Goal: Information Seeking & Learning: Learn about a topic

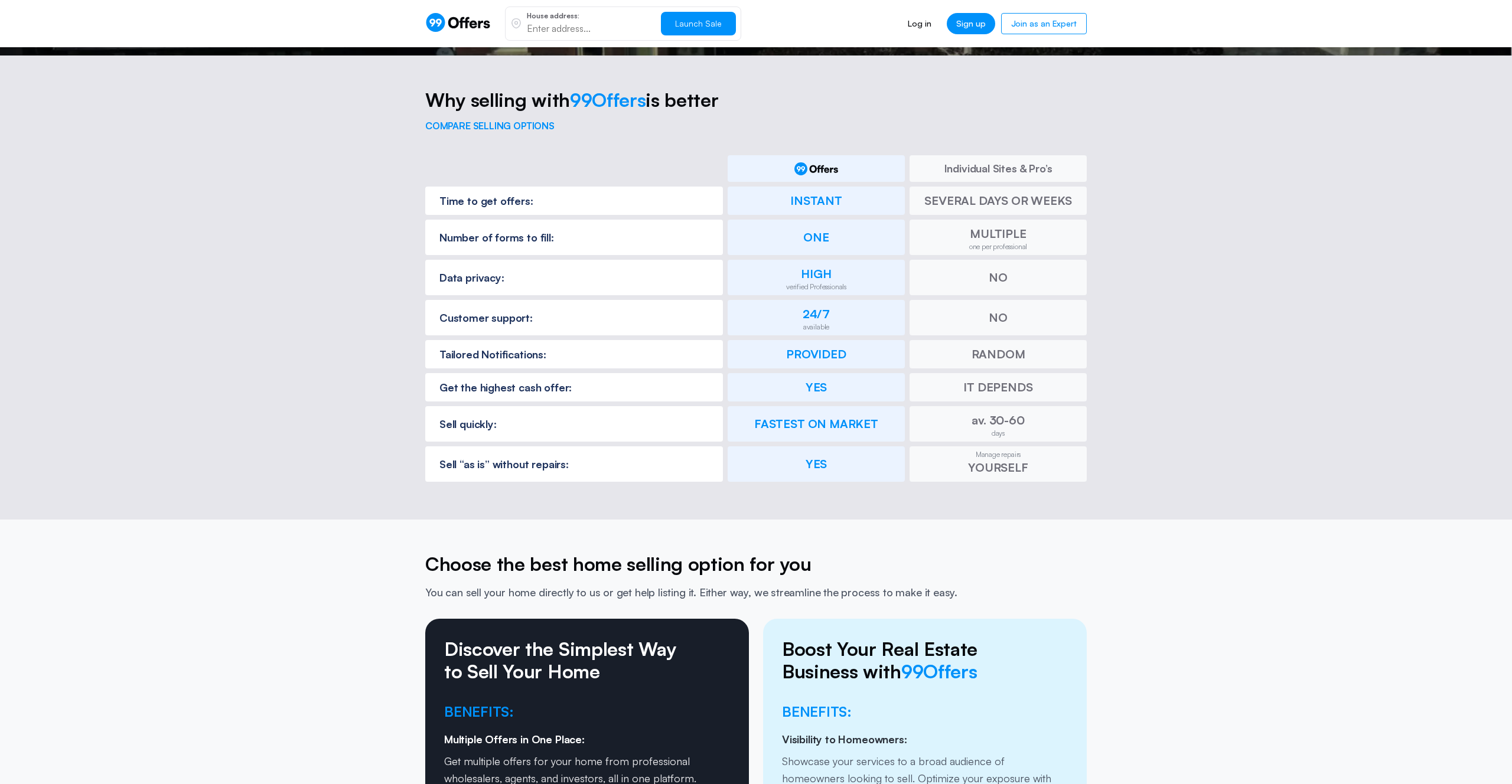
click at [407, 80] on div "Why selling with 99Offers is better compare selling options Individual Sites & …" at bounding box center [756, 287] width 1512 height 464
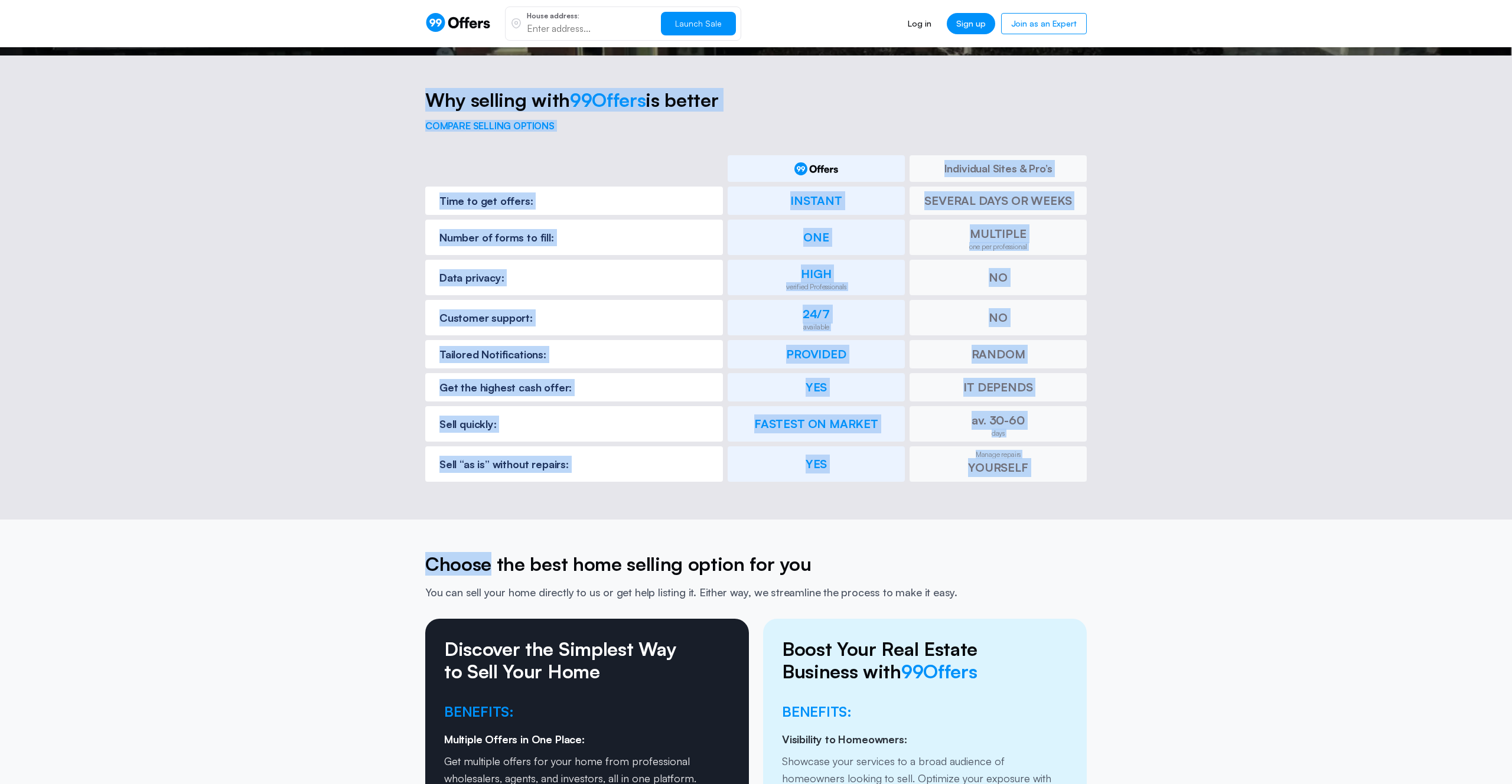
drag, startPoint x: 407, startPoint y: 80, endPoint x: 1059, endPoint y: 499, distance: 775.0
click at [1059, 499] on app-homepage "Single form – multiple offers for your property Fill in the single form and sta…" at bounding box center [756, 392] width 1512 height 2983
click at [1059, 520] on section "Choose the best home selling option for you You can sell your home directly to …" at bounding box center [756, 776] width 1512 height 511
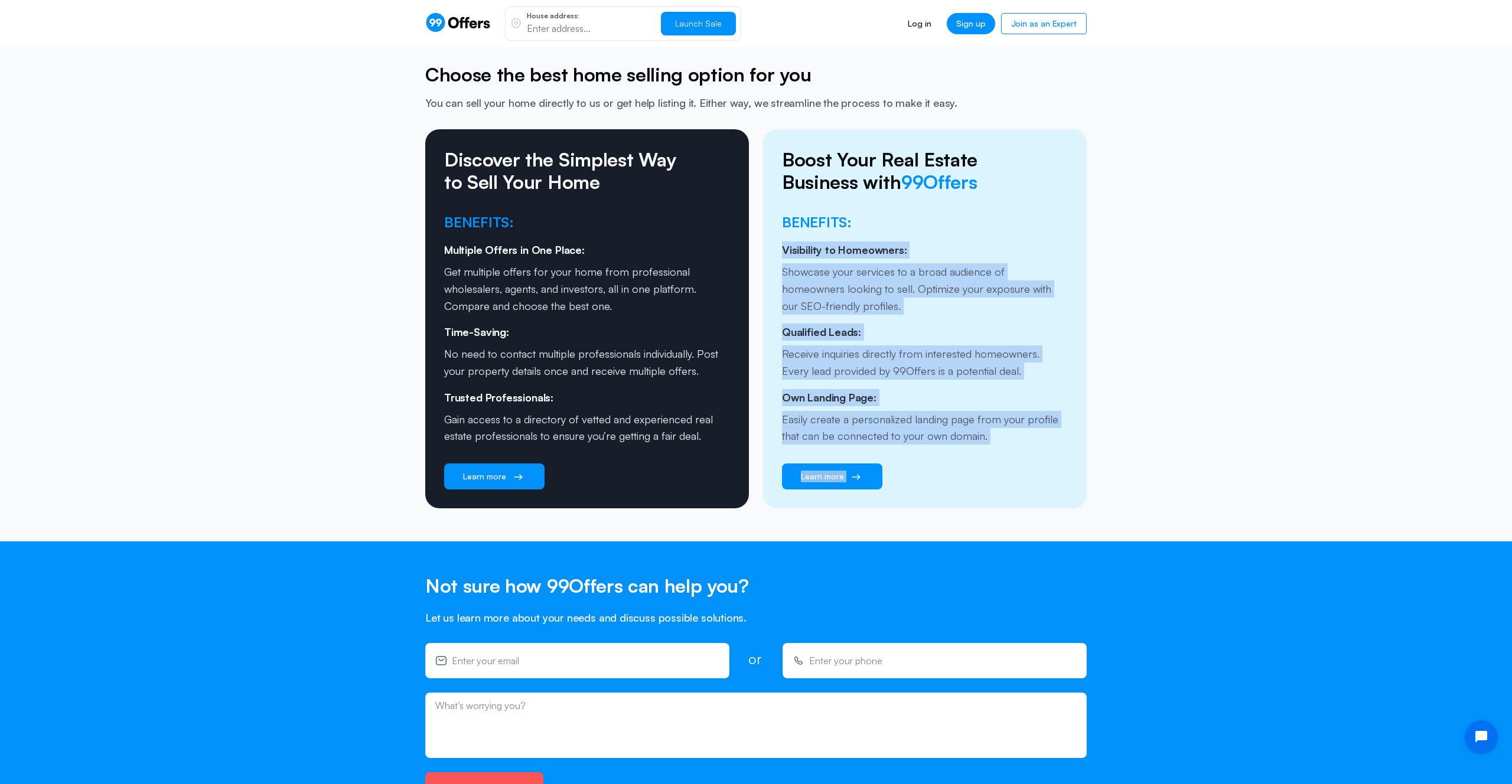
scroll to position [1615, 0]
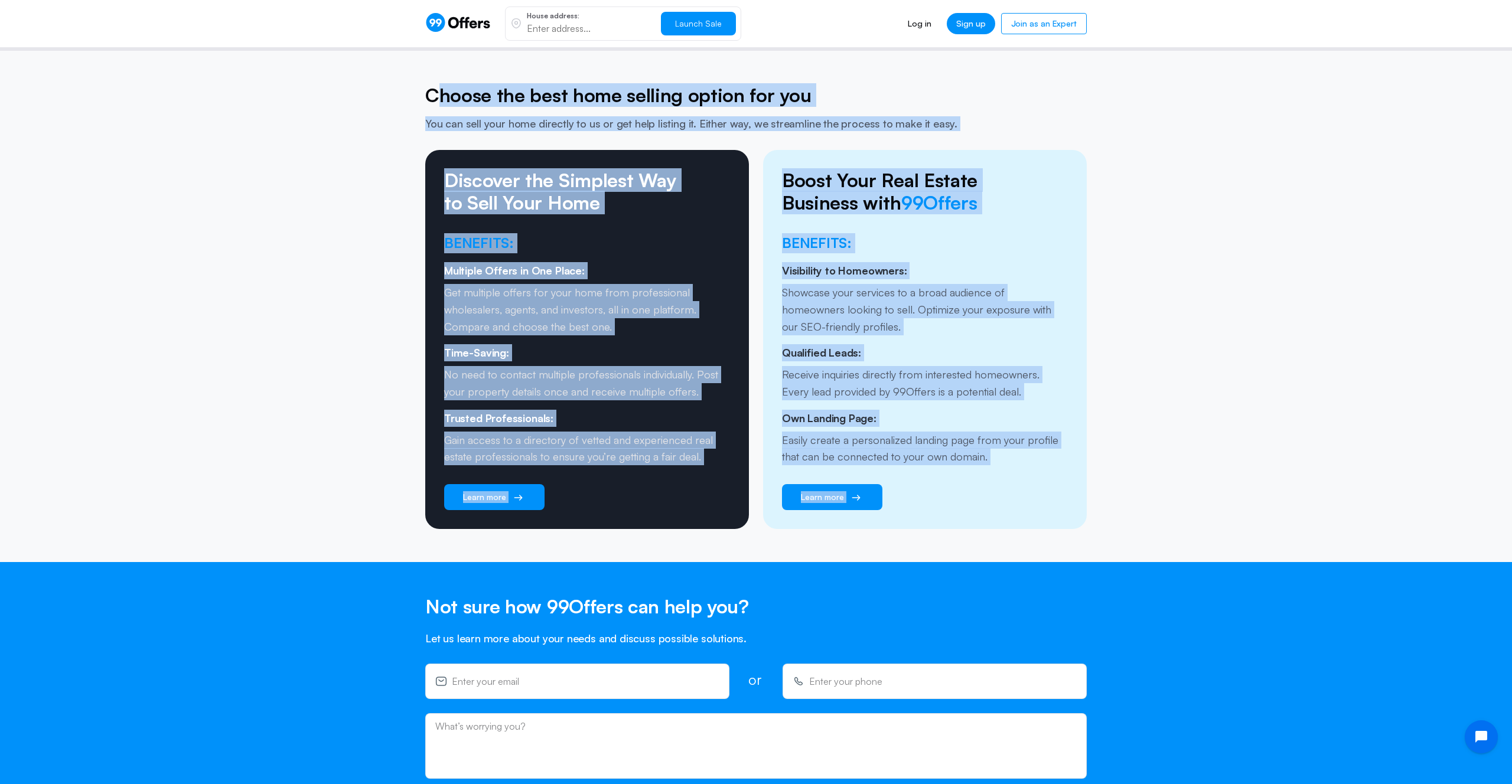
drag, startPoint x: 934, startPoint y: 412, endPoint x: 434, endPoint y: 72, distance: 604.6
click at [434, 72] on section "Choose the best home selling option for you You can sell your home directly to …" at bounding box center [756, 306] width 1512 height 511
click at [434, 84] on h5 "Choose the best home selling option for you" at bounding box center [756, 95] width 661 height 22
drag, startPoint x: 425, startPoint y: 67, endPoint x: 1046, endPoint y: 522, distance: 769.8
click at [1046, 522] on section "Choose the best home selling option for you You can sell your home directly to …" at bounding box center [756, 306] width 1512 height 511
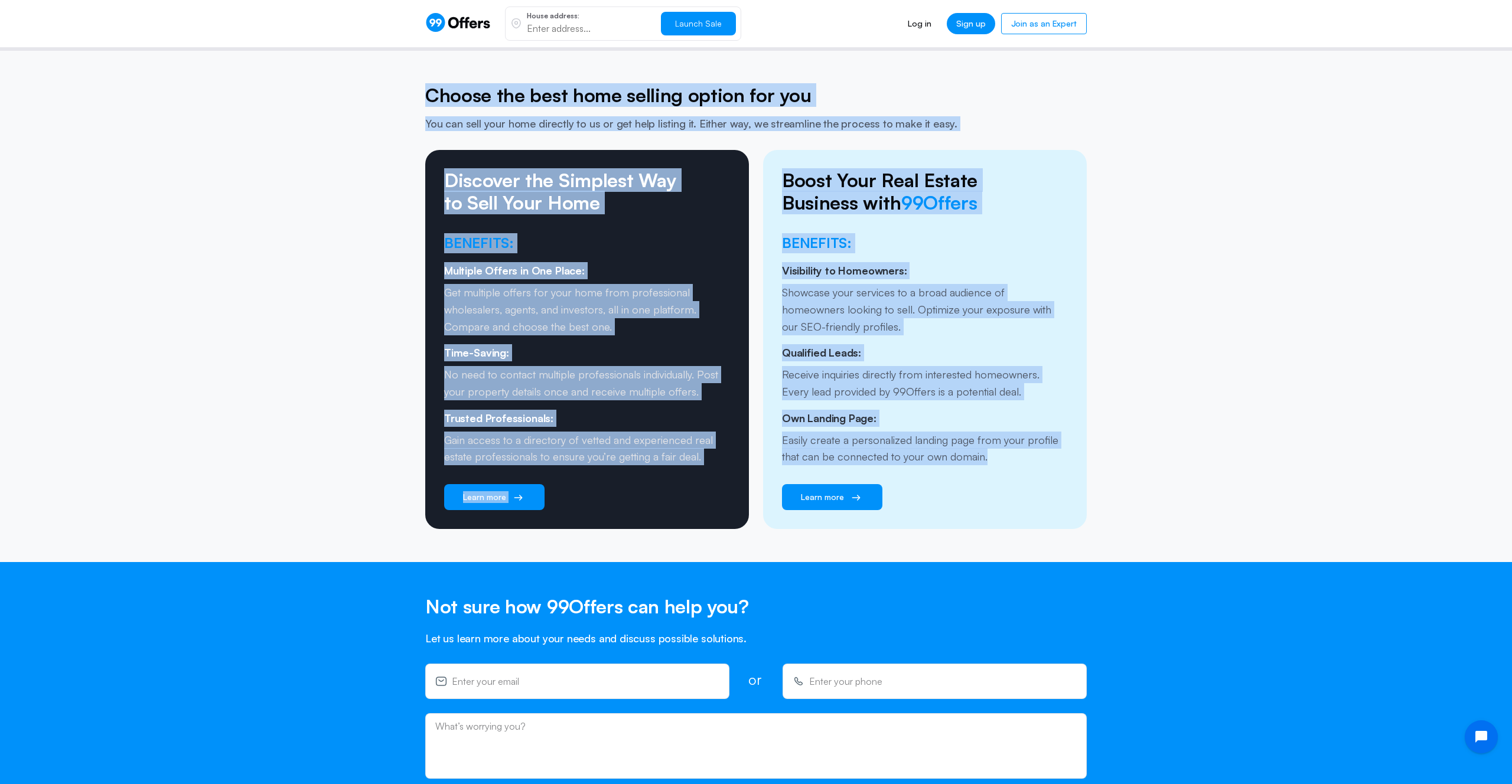
click at [1046, 522] on section "Choose the best home selling option for you You can sell your home directly to …" at bounding box center [756, 306] width 1512 height 511
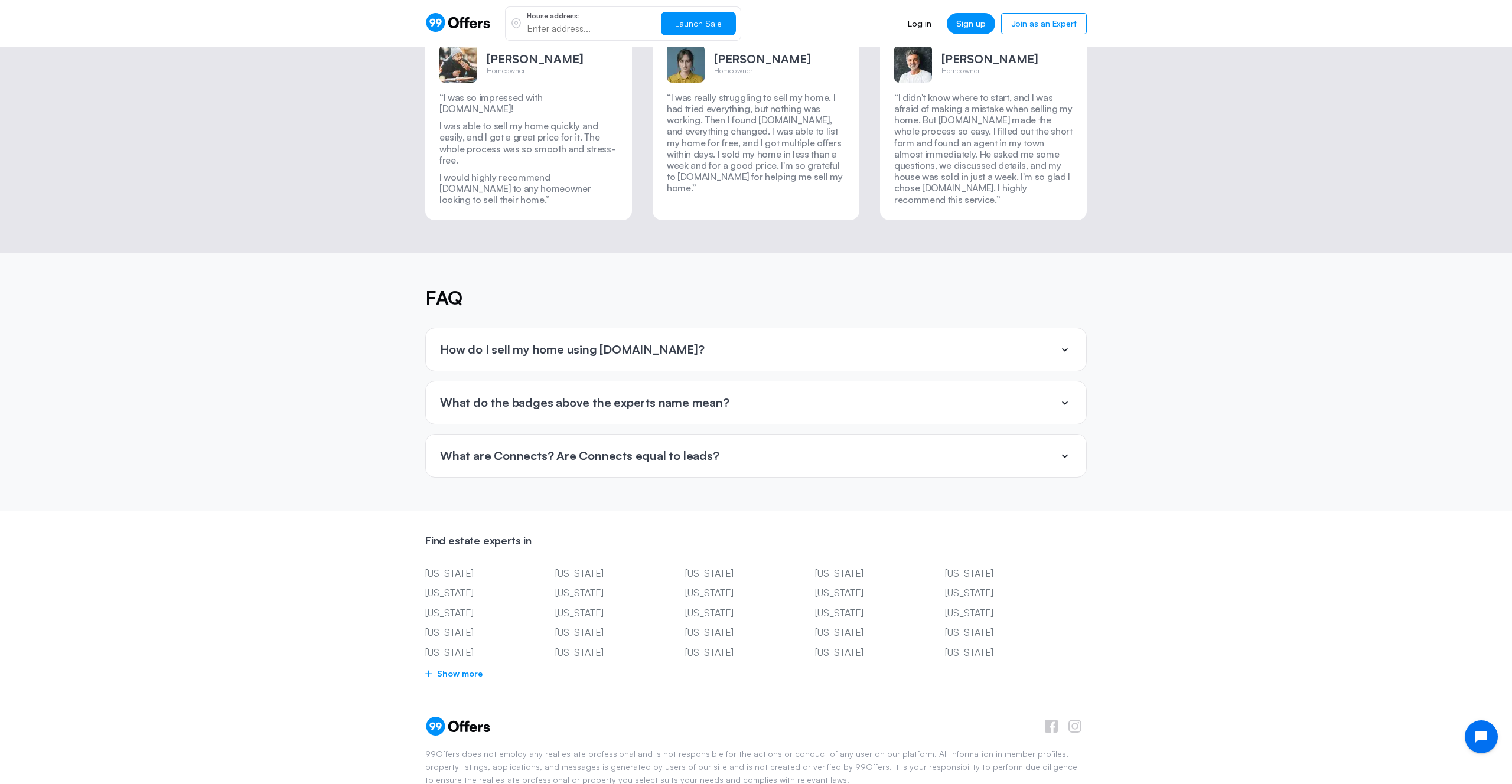
scroll to position [2576, 0]
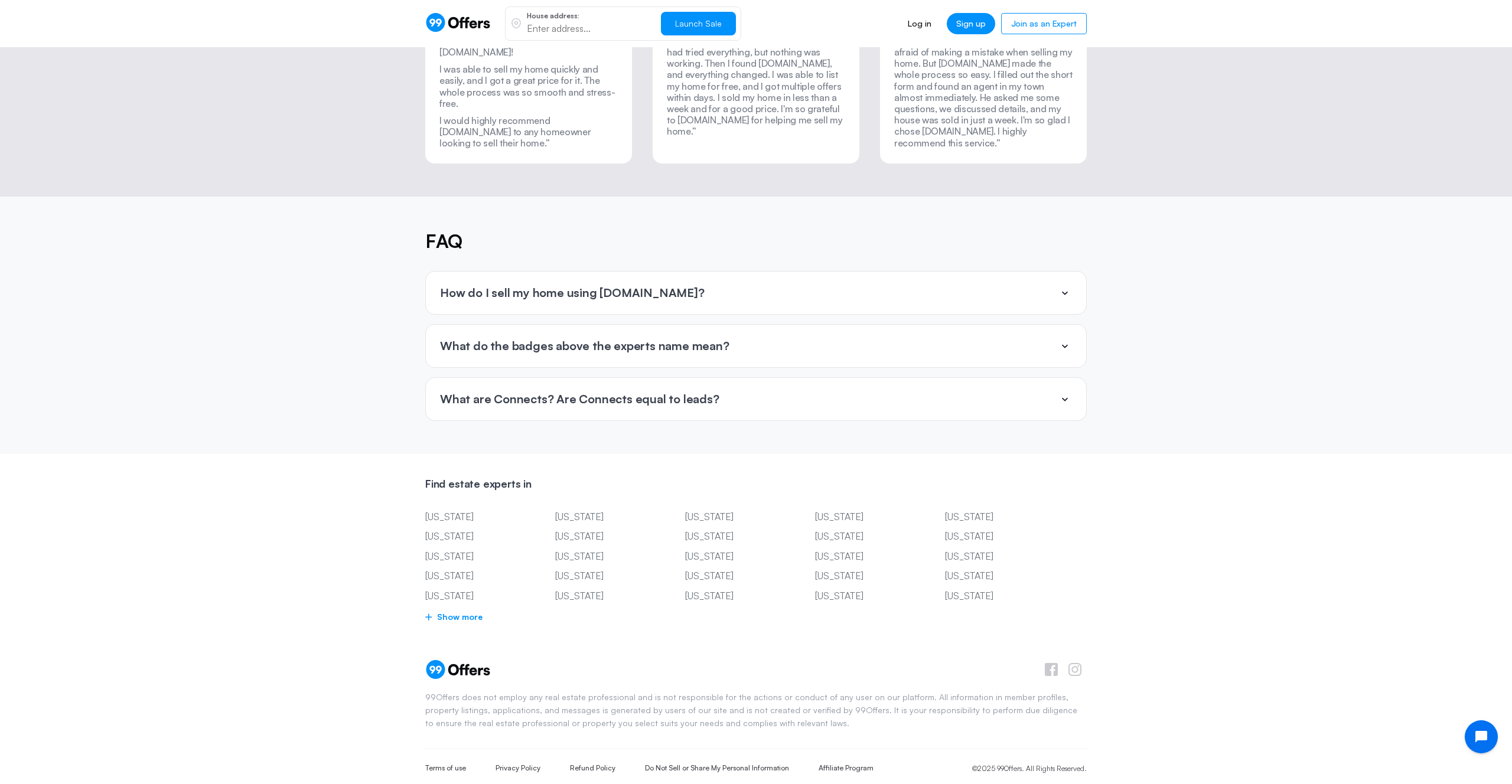
click at [773, 325] on div "What do the badges above the experts name mean?" at bounding box center [756, 345] width 661 height 42
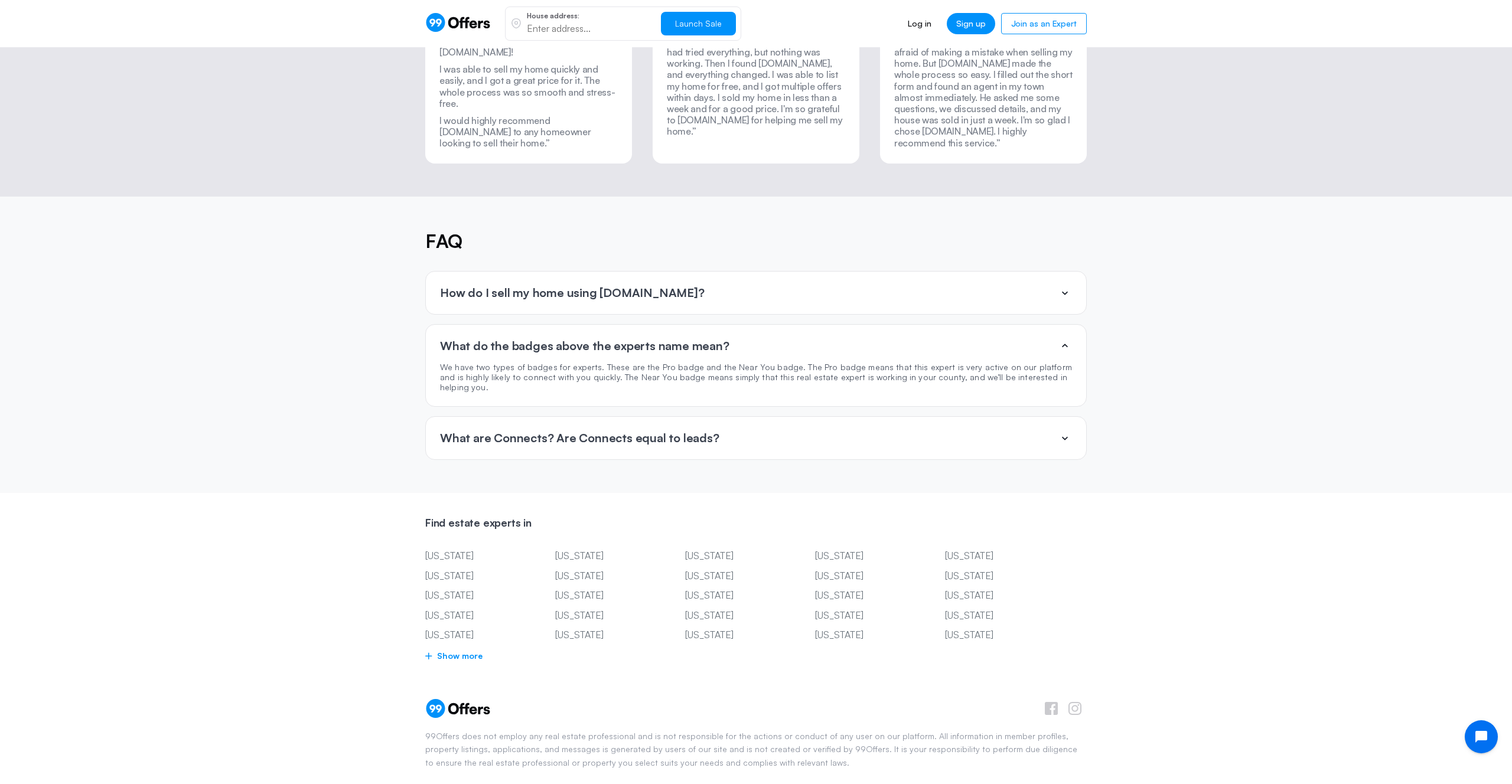
click at [742, 271] on div "How do I sell my home using [DOMAIN_NAME]?" at bounding box center [756, 292] width 661 height 42
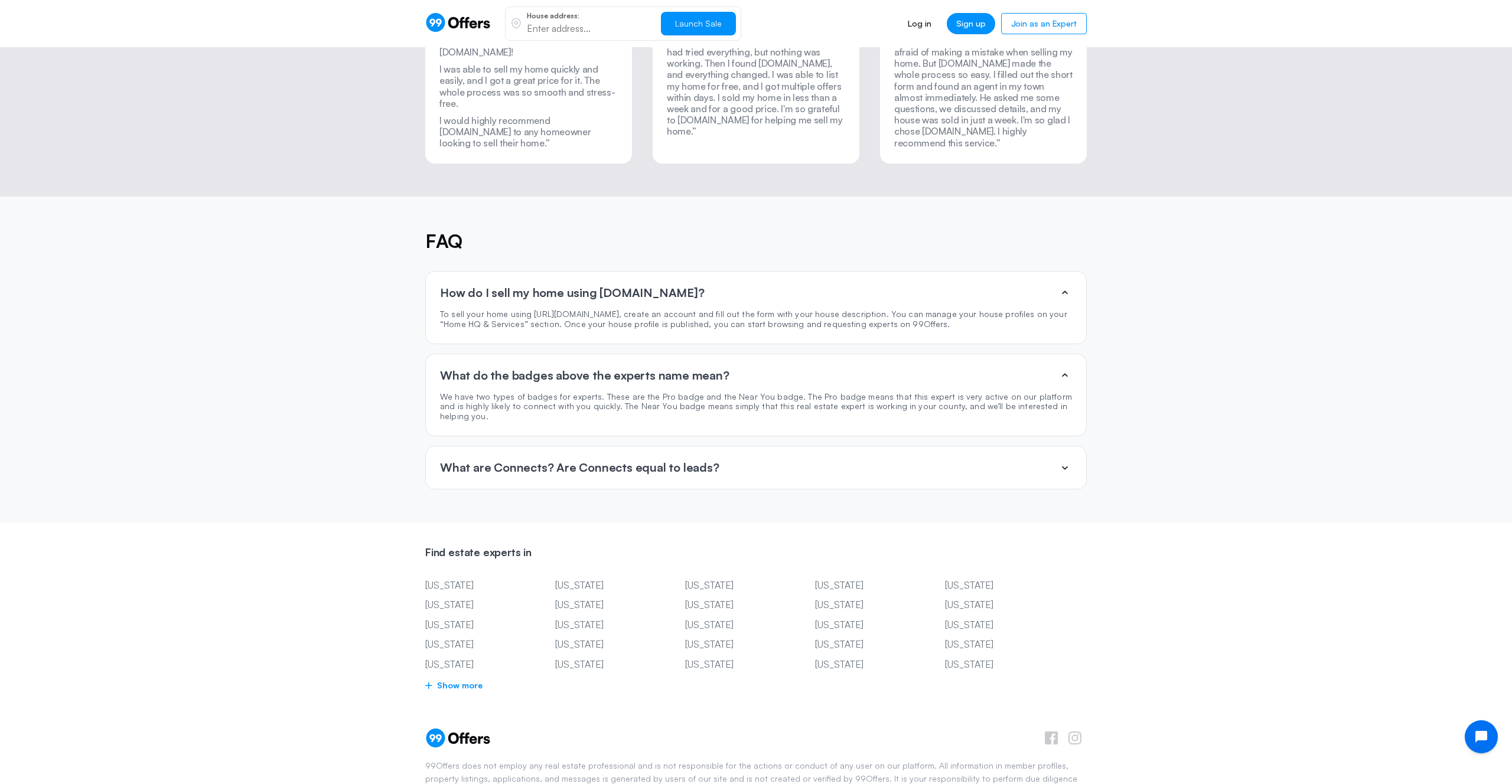
click at [719, 446] on div "What are Connects? Are Connects equal to leads?" at bounding box center [756, 467] width 661 height 42
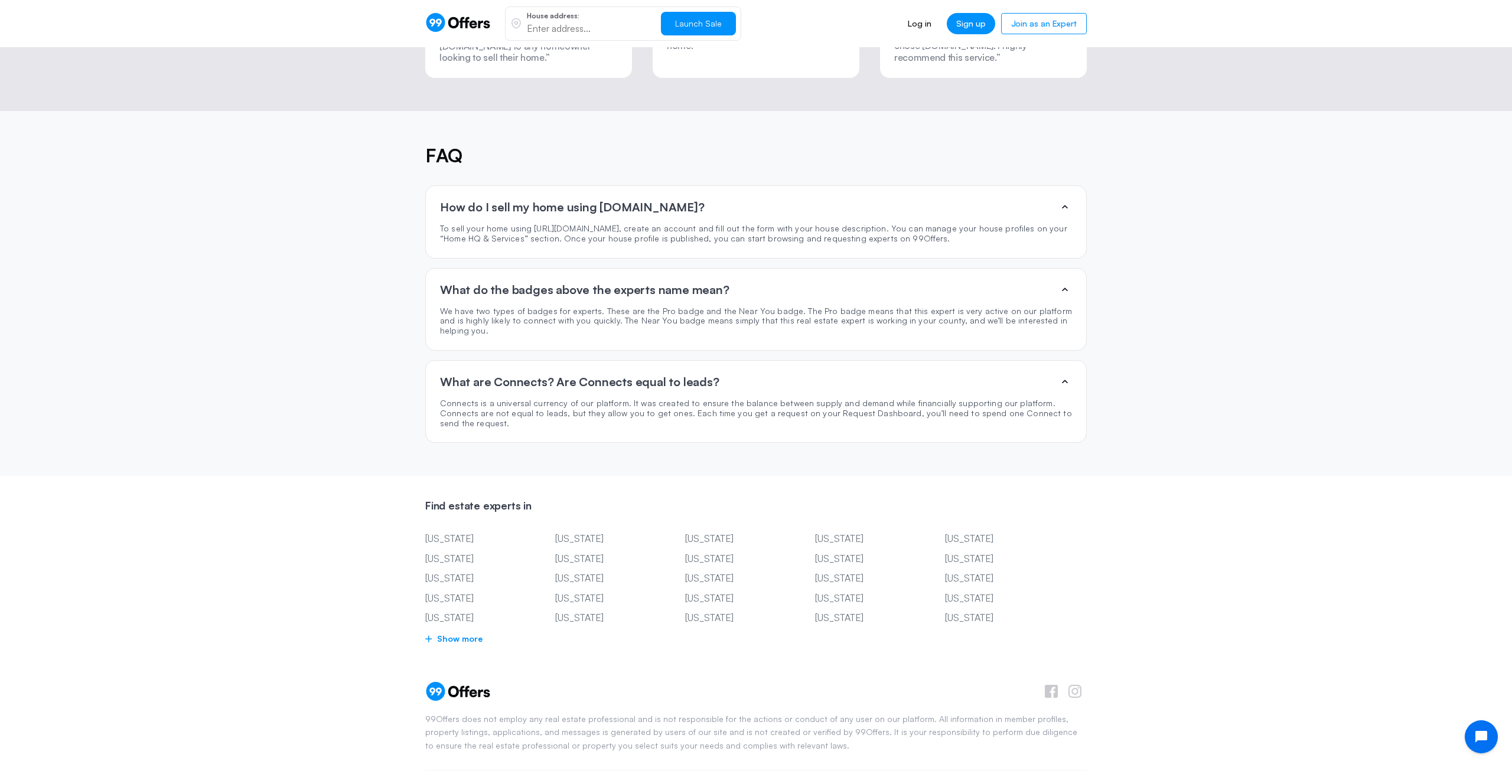
scroll to position [2664, 0]
click at [866, 783] on link "Affiliate Program" at bounding box center [846, 788] width 55 height 10
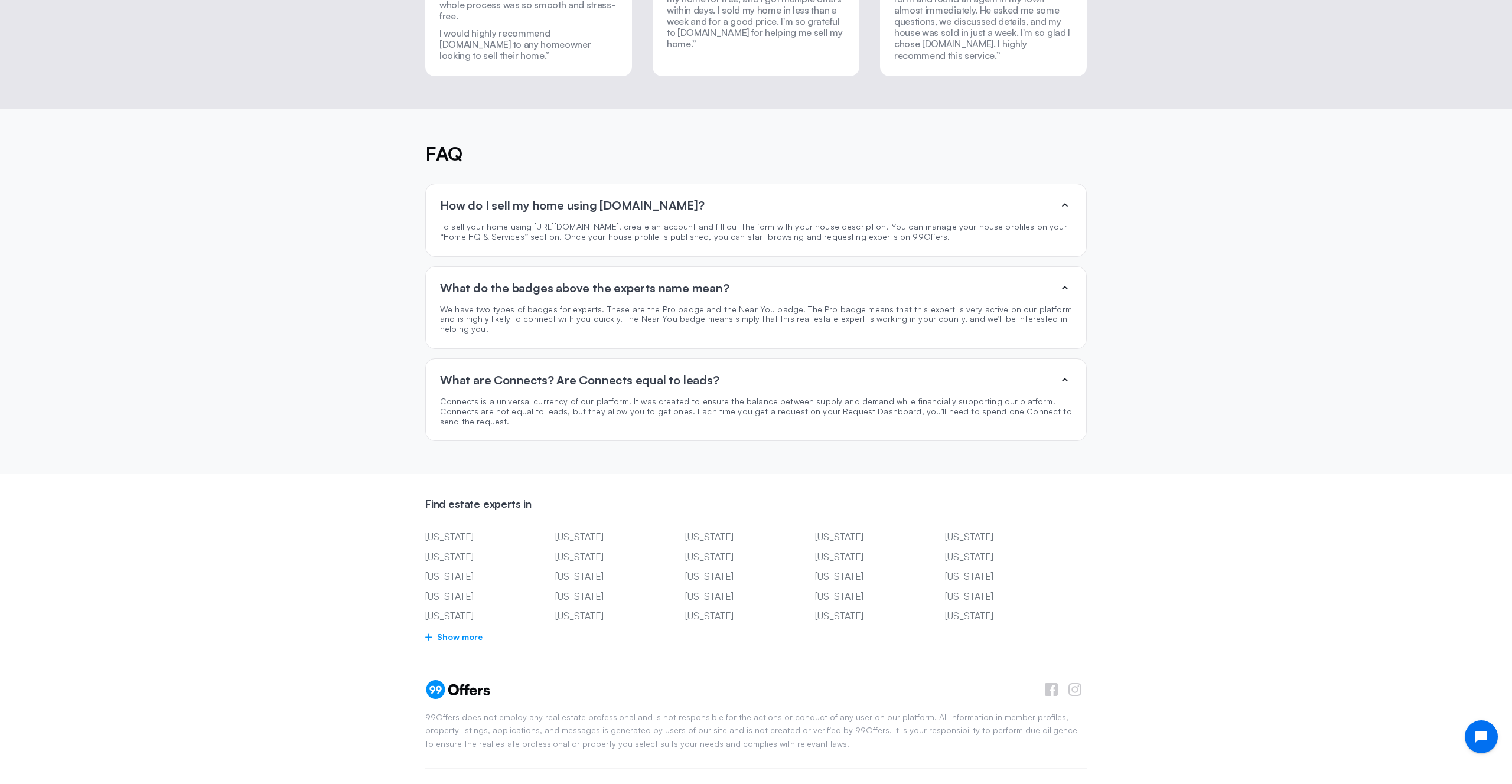
scroll to position [0, 0]
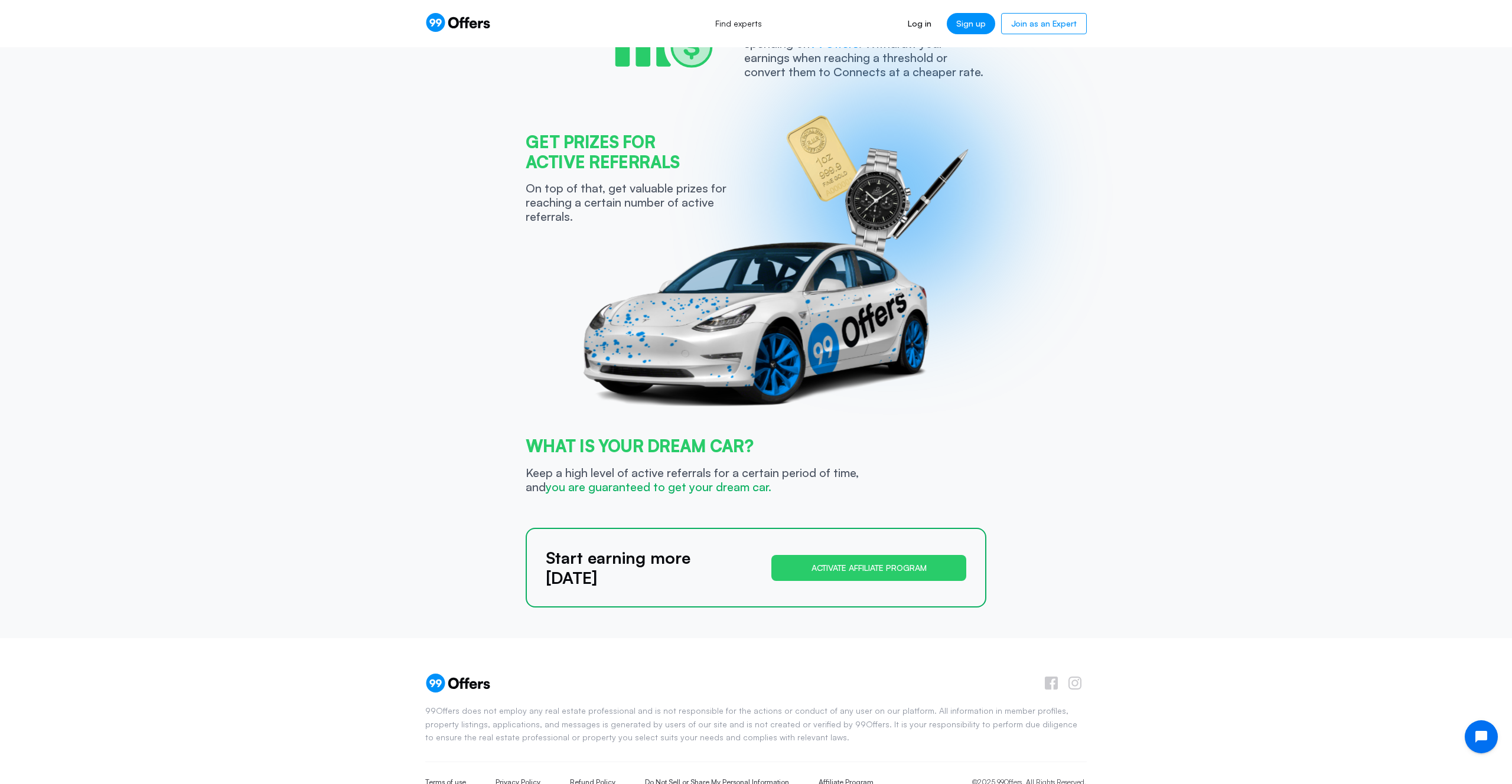
scroll to position [358, 0]
